Goal: Task Accomplishment & Management: Use online tool/utility

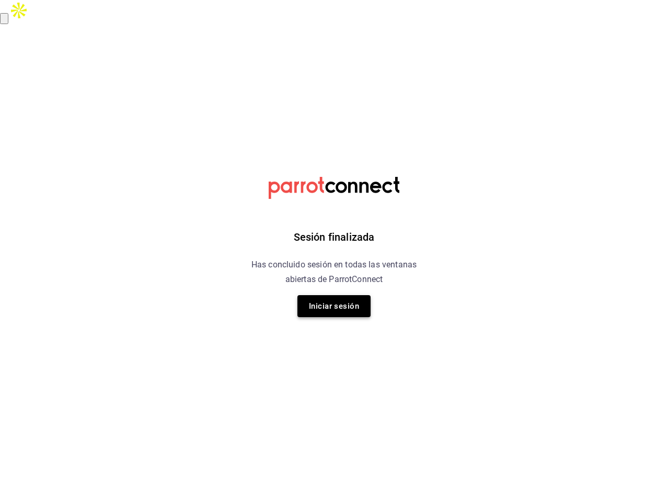
click at [347, 303] on button "Iniciar sesión" at bounding box center [334, 306] width 73 height 22
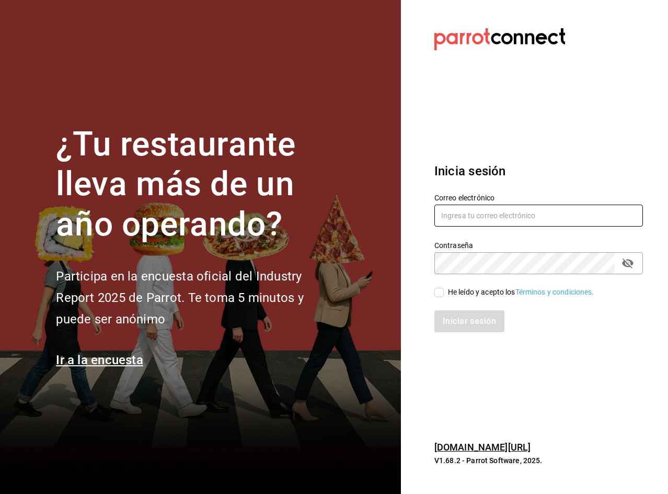
click at [506, 213] on input "text" at bounding box center [539, 215] width 209 height 22
type input "car0077@gmail.com"
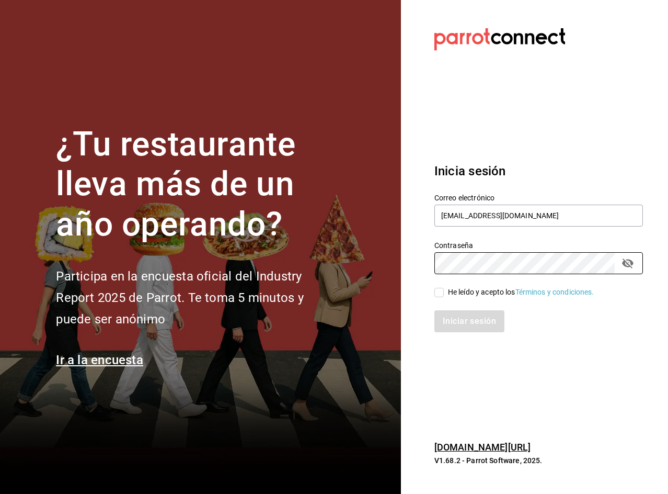
click at [440, 290] on input "He leído y acepto los Términos y condiciones." at bounding box center [439, 292] width 9 height 9
checkbox input "true"
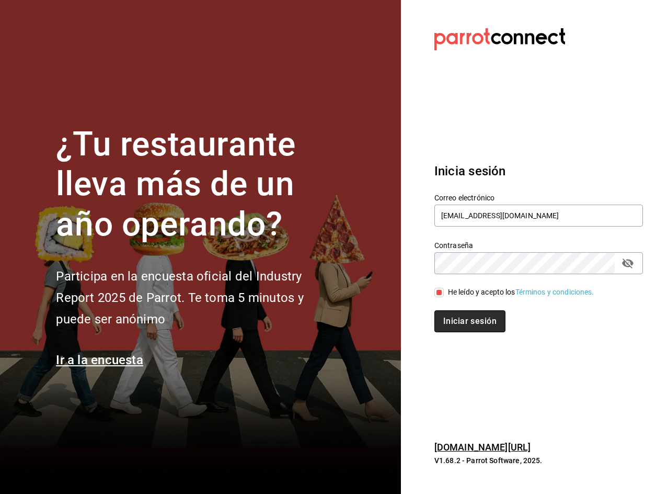
click at [460, 319] on button "Iniciar sesión" at bounding box center [470, 321] width 71 height 22
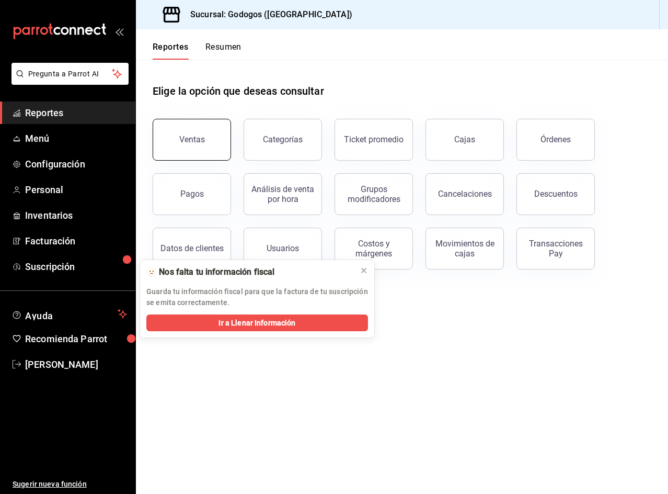
click at [203, 135] on div "Ventas" at bounding box center [192, 139] width 26 height 10
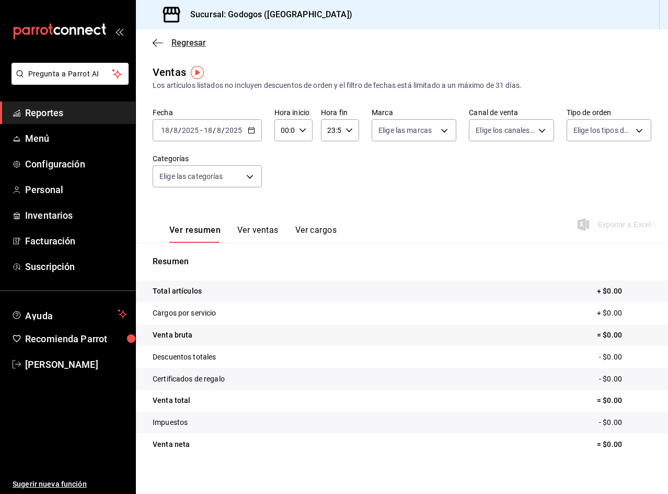
click at [187, 47] on span "Regresar" at bounding box center [189, 43] width 35 height 10
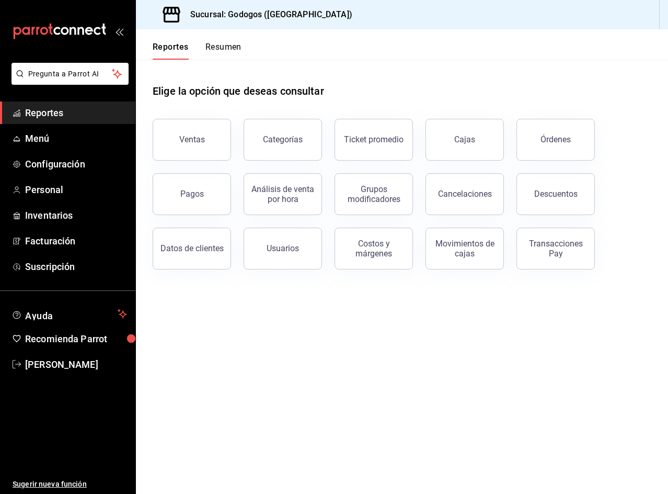
click at [227, 43] on button "Resumen" at bounding box center [223, 51] width 36 height 18
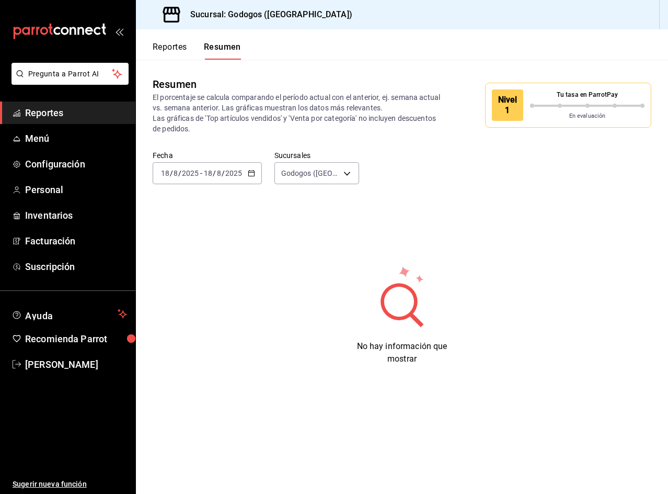
click at [227, 174] on input "2025" at bounding box center [234, 173] width 18 height 8
click at [210, 324] on span "Rango de fechas" at bounding box center [202, 322] width 81 height 11
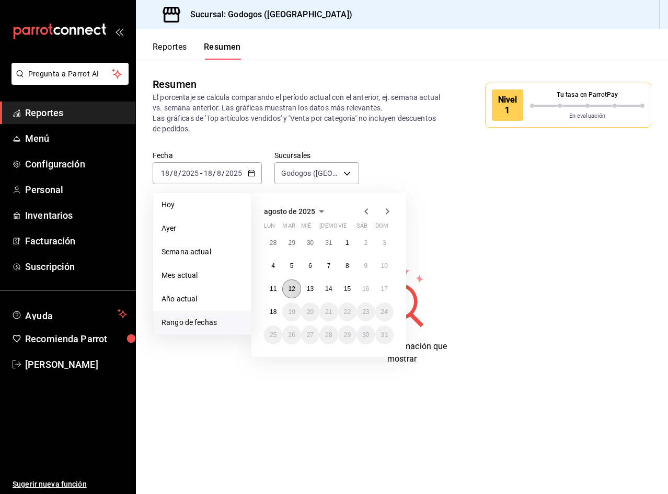
click at [295, 292] on abbr "12" at bounding box center [291, 288] width 7 height 7
click at [380, 288] on button "17" at bounding box center [384, 288] width 18 height 19
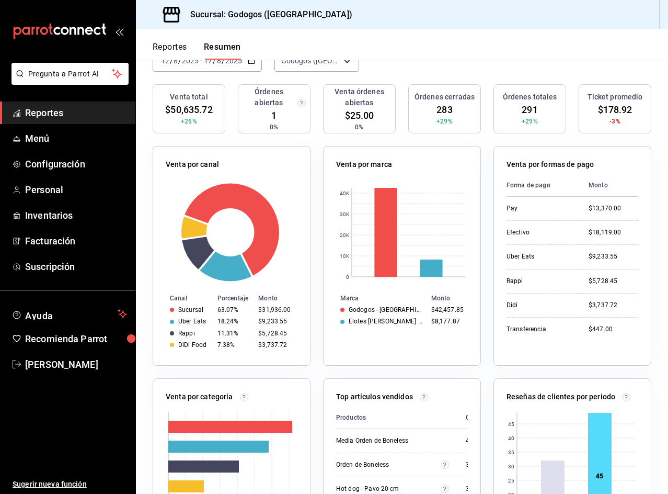
scroll to position [157, 0]
